Goal: Navigation & Orientation: Understand site structure

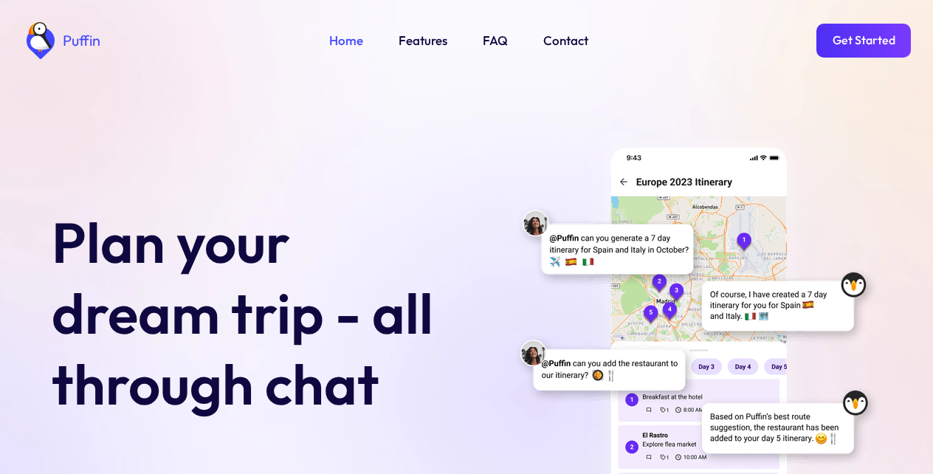
click at [863, 37] on link "Get Started" at bounding box center [864, 41] width 95 height 34
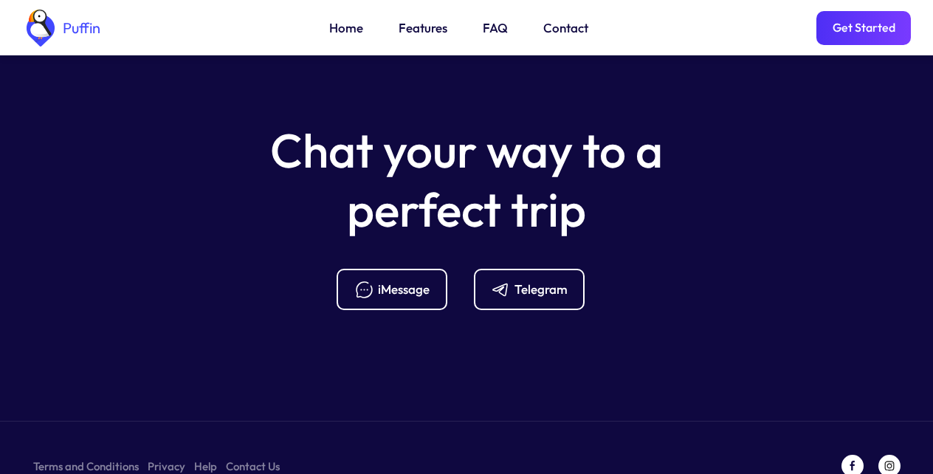
scroll to position [5853, 0]
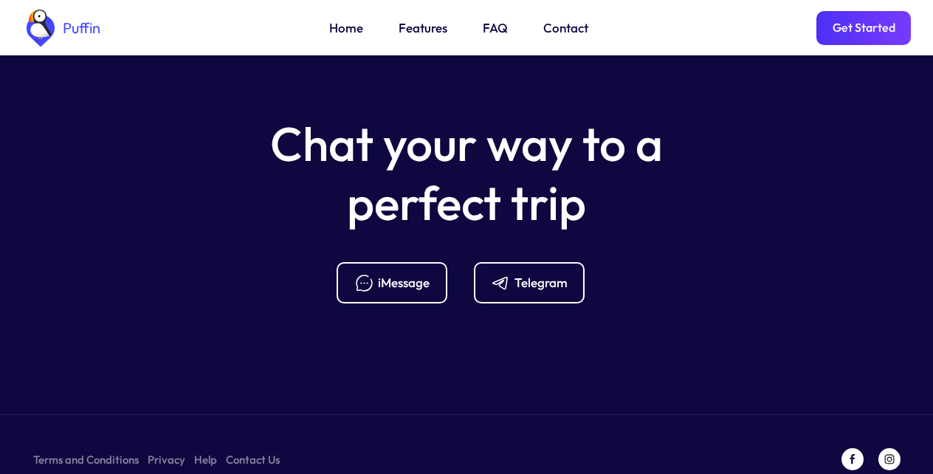
click at [83, 450] on link "Terms and Conditions" at bounding box center [86, 459] width 106 height 18
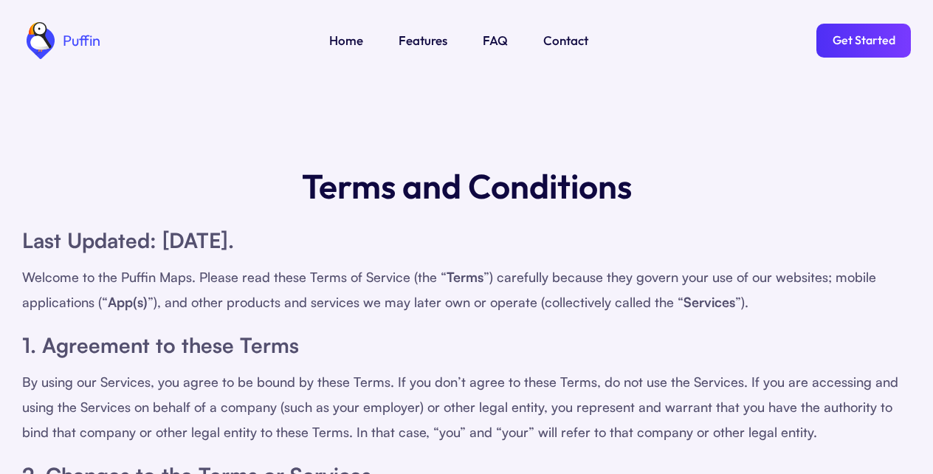
click at [421, 37] on link "Features" at bounding box center [423, 40] width 49 height 19
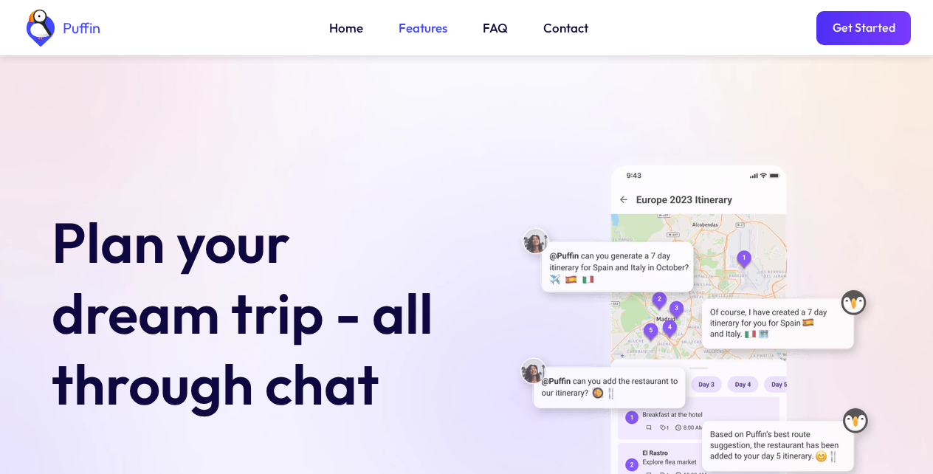
scroll to position [506, 0]
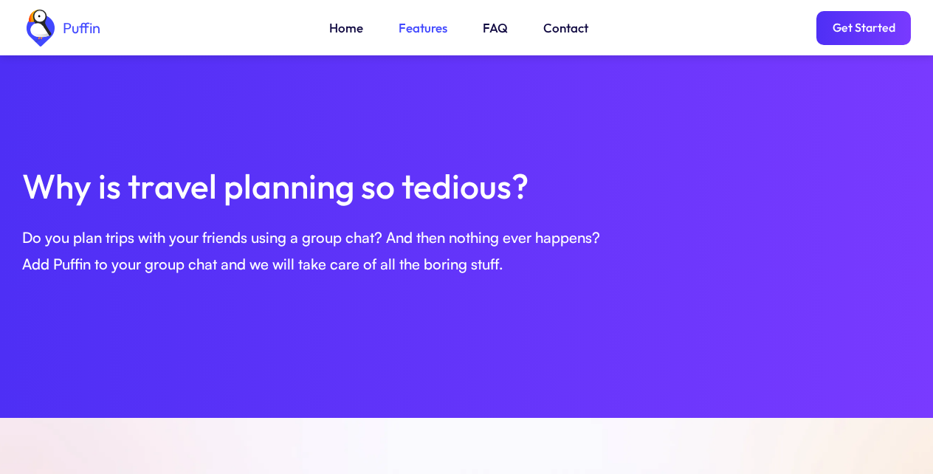
click at [496, 37] on link "FAQ" at bounding box center [495, 27] width 25 height 19
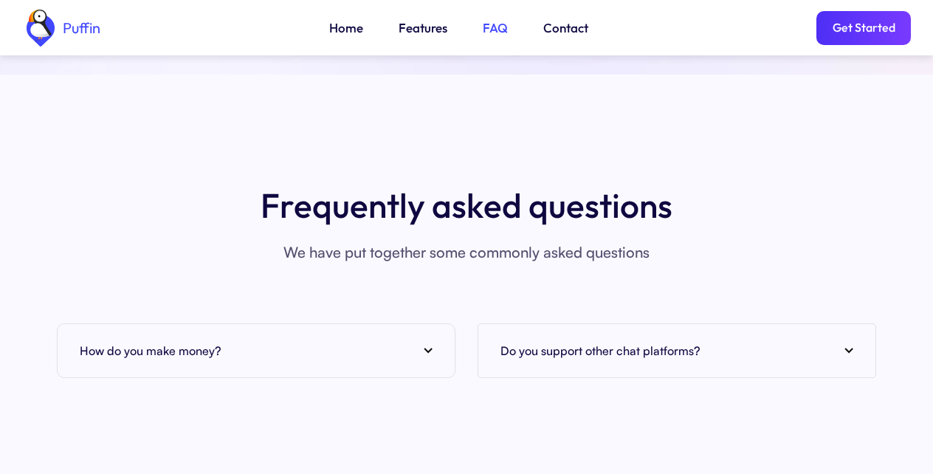
scroll to position [5387, 0]
click at [863, 37] on link "Get Started" at bounding box center [864, 28] width 95 height 34
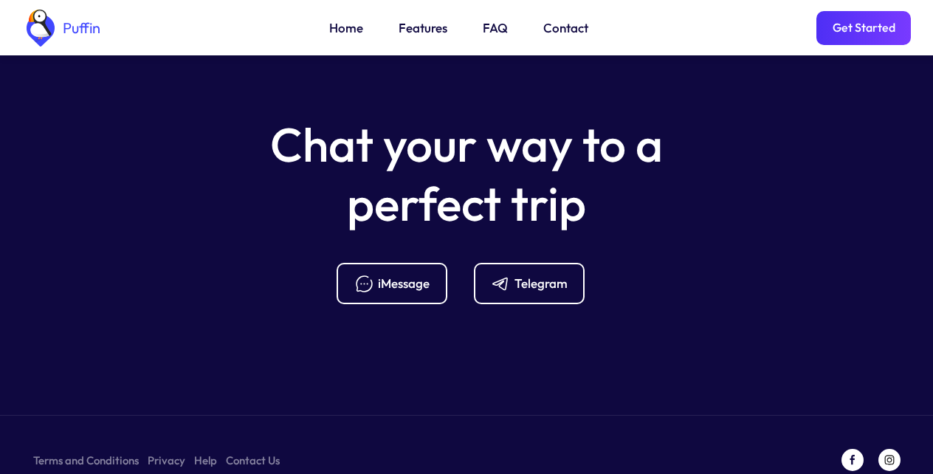
scroll to position [5853, 0]
click at [567, 37] on link "Contact" at bounding box center [566, 27] width 45 height 19
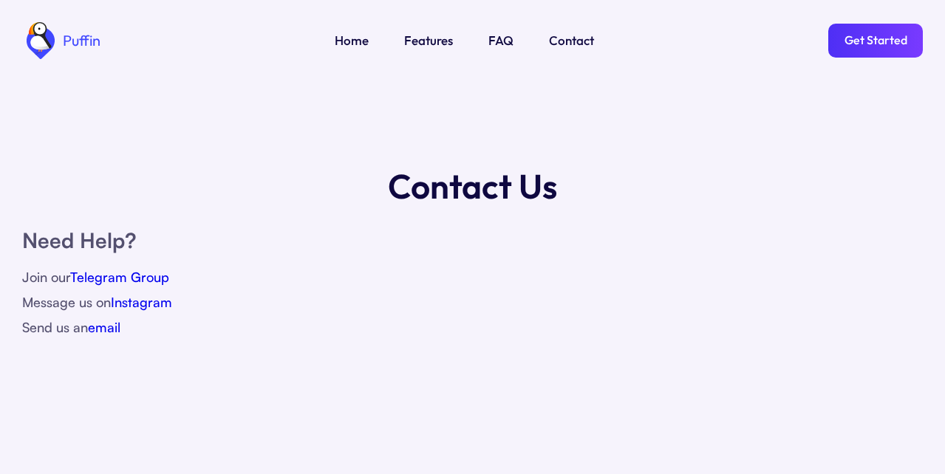
click at [346, 37] on link "Home" at bounding box center [352, 40] width 34 height 19
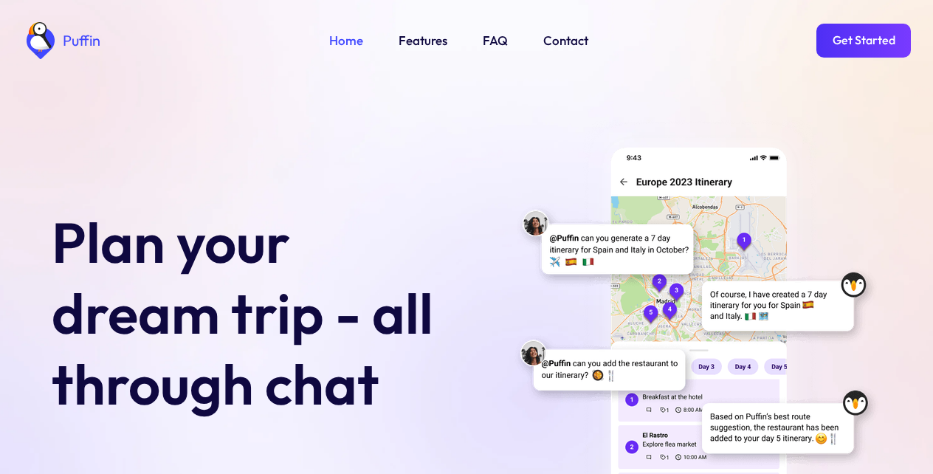
click at [561, 41] on link "Contact" at bounding box center [566, 40] width 45 height 19
